Goal: Task Accomplishment & Management: Manage account settings

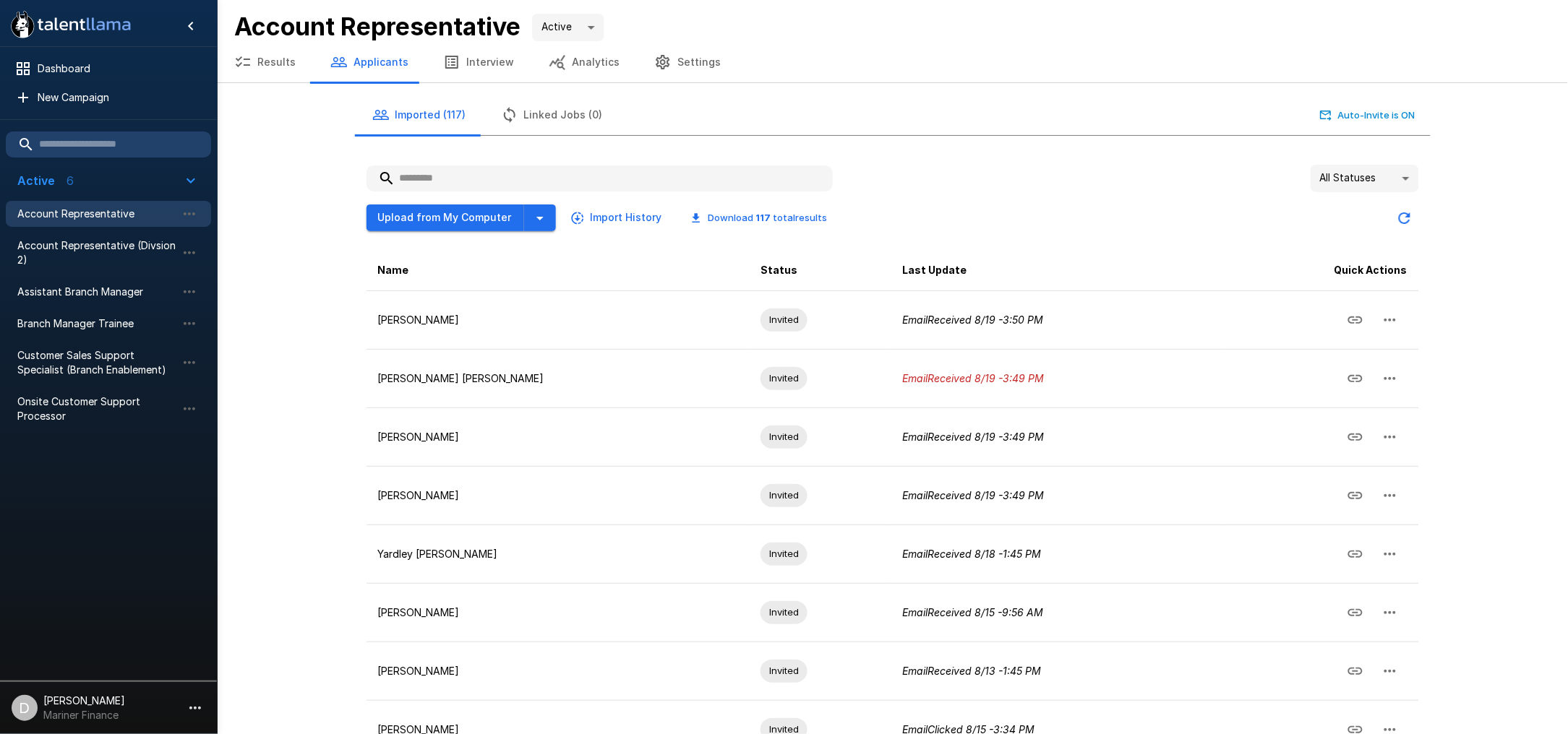
click at [269, 69] on button "Results" at bounding box center [264, 62] width 96 height 41
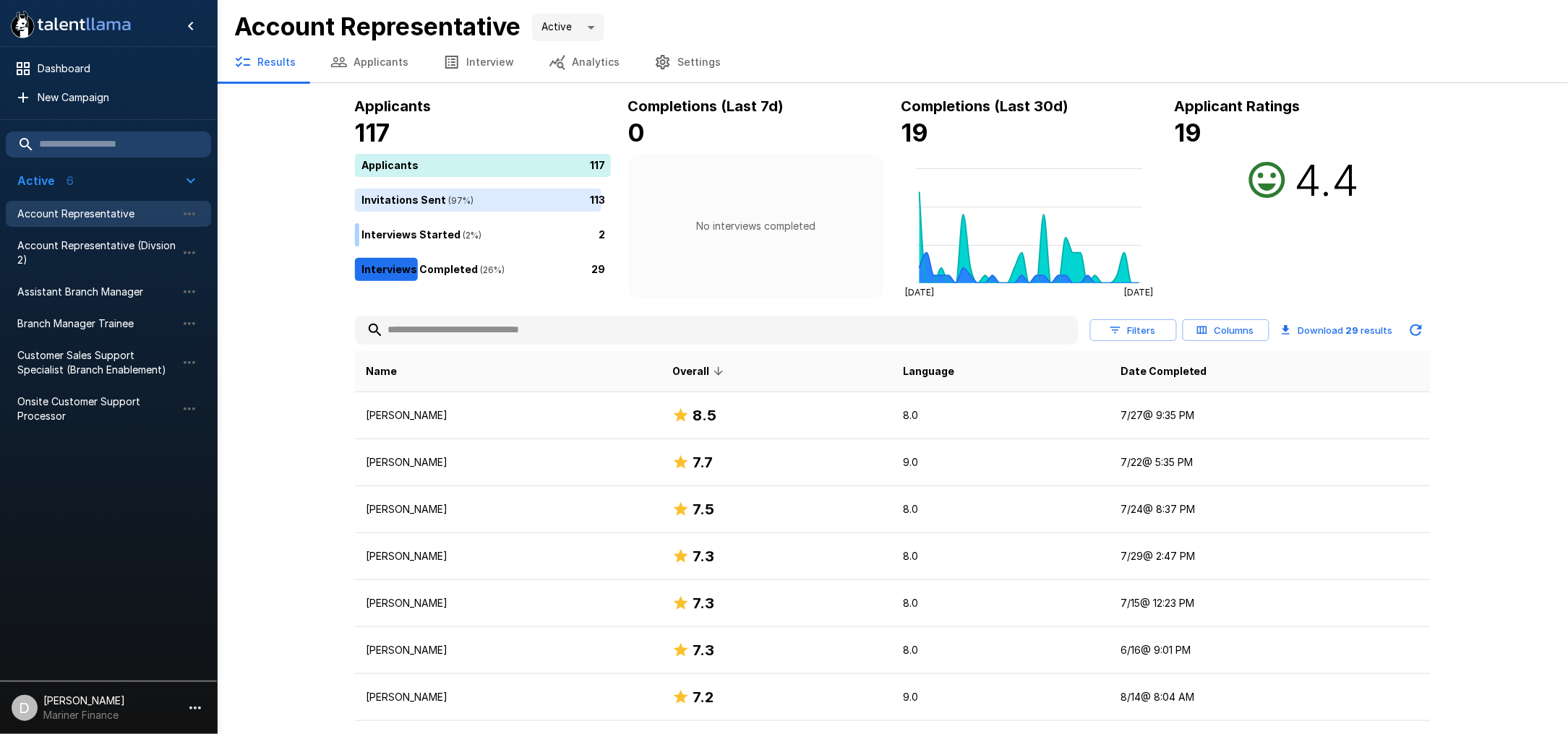
click at [375, 63] on button "Applicants" at bounding box center [369, 62] width 112 height 41
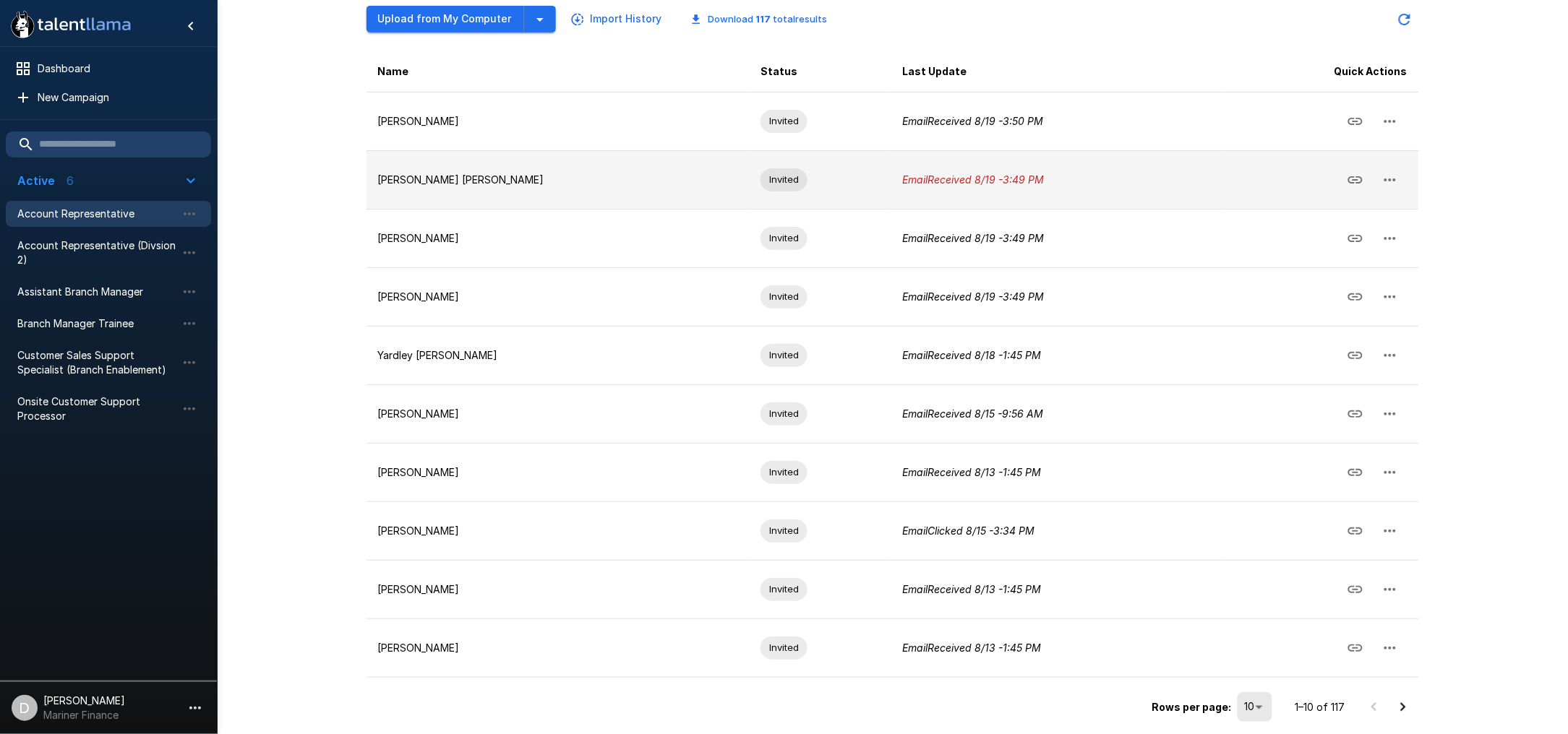
scroll to position [201, 0]
